Goal: Check status

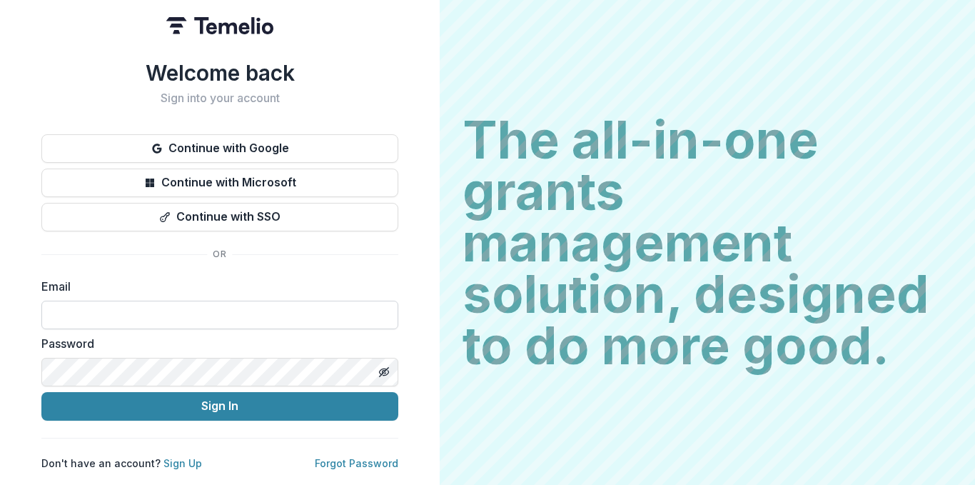
click at [232, 301] on input at bounding box center [219, 314] width 357 height 29
type input "**********"
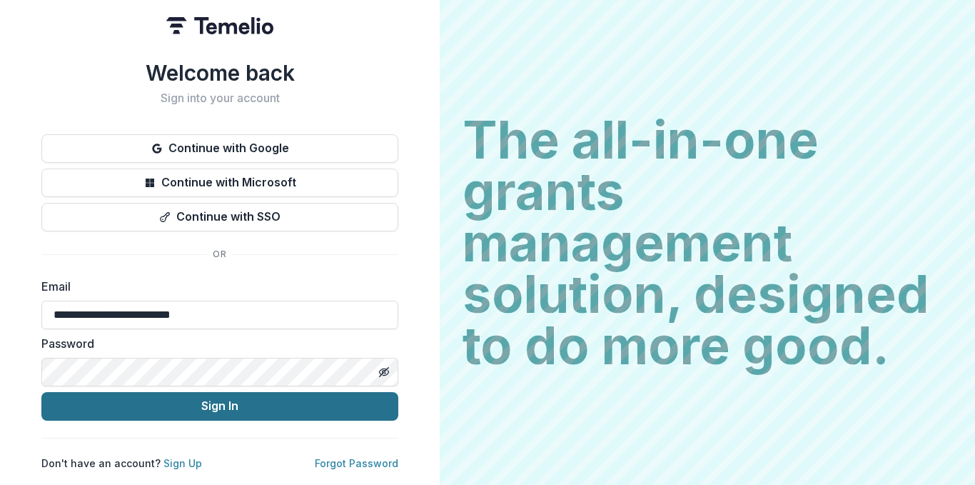
click at [181, 402] on button "Sign In" at bounding box center [219, 406] width 357 height 29
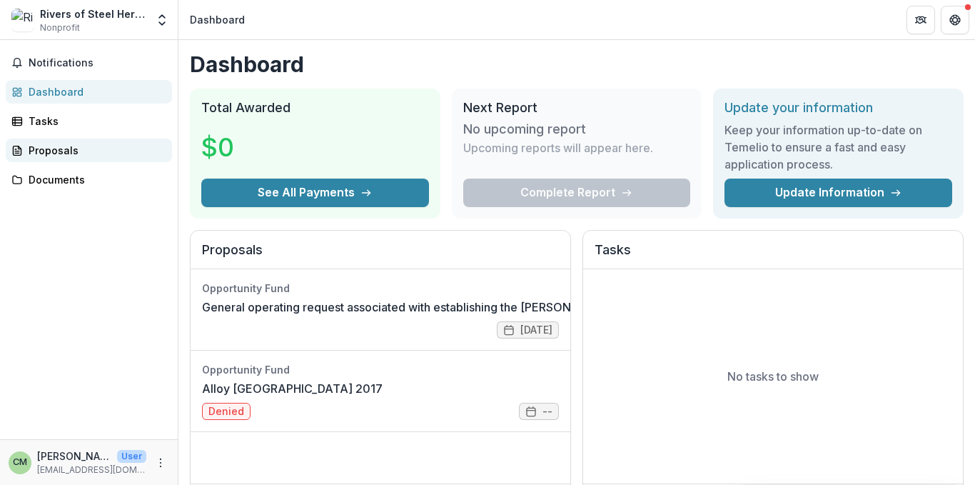
click at [68, 154] on div "Proposals" at bounding box center [95, 150] width 132 height 15
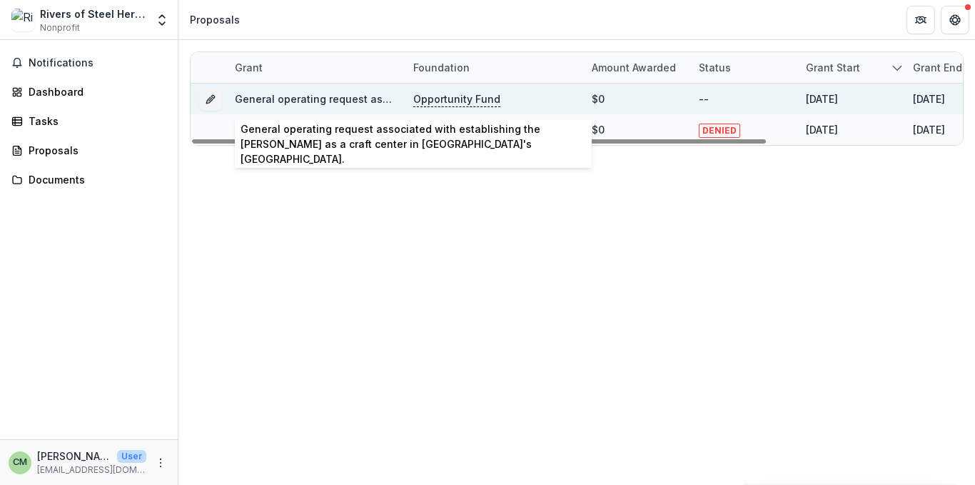
click at [339, 104] on link "General operating request associated with establishing the [PERSON_NAME] as a c…" at bounding box center [585, 99] width 701 height 12
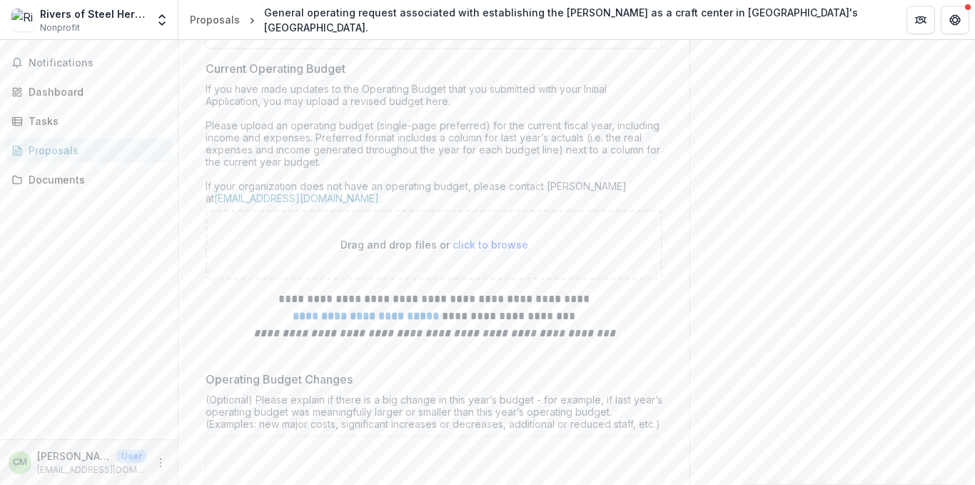
scroll to position [4882, 0]
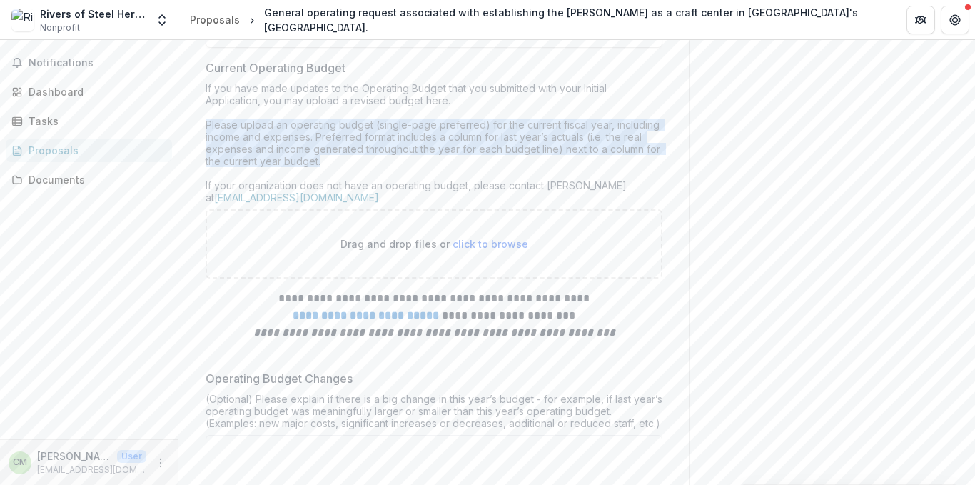
drag, startPoint x: 332, startPoint y: 284, endPoint x: 196, endPoint y: 245, distance: 141.0
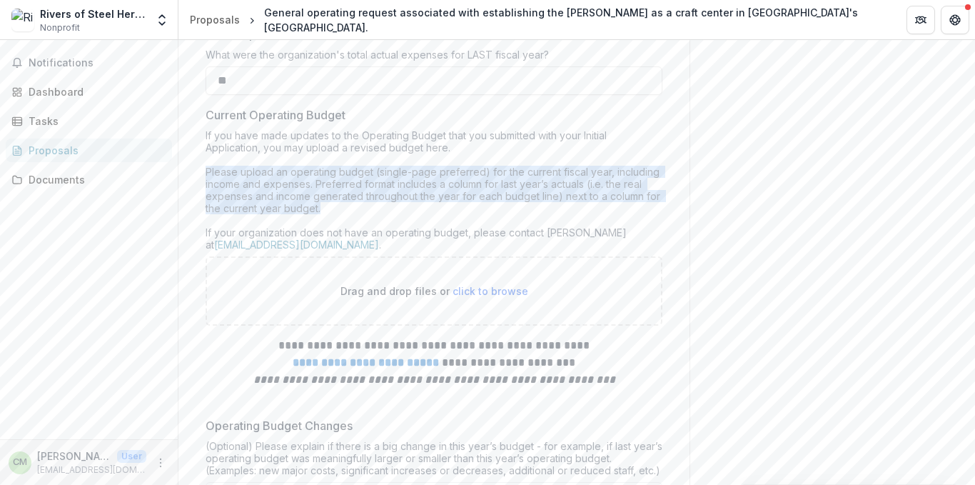
scroll to position [4834, 0]
